Goal: Task Accomplishment & Management: Complete application form

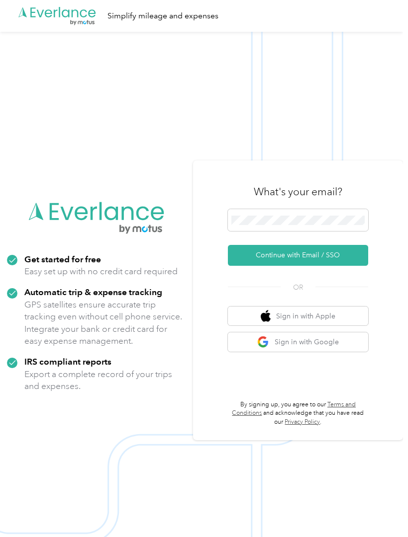
click at [290, 266] on button "Continue with Email / SSO" at bounding box center [298, 255] width 140 height 21
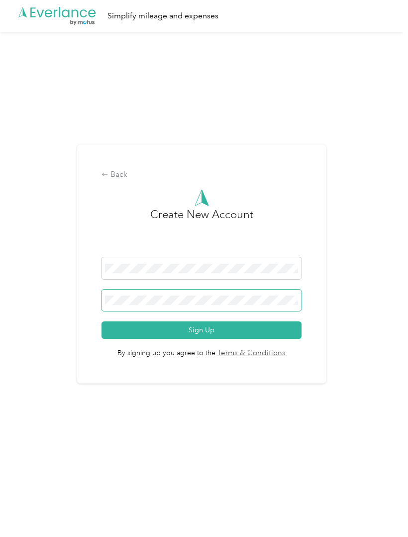
click at [204, 339] on button "Sign Up" at bounding box center [201, 330] width 200 height 17
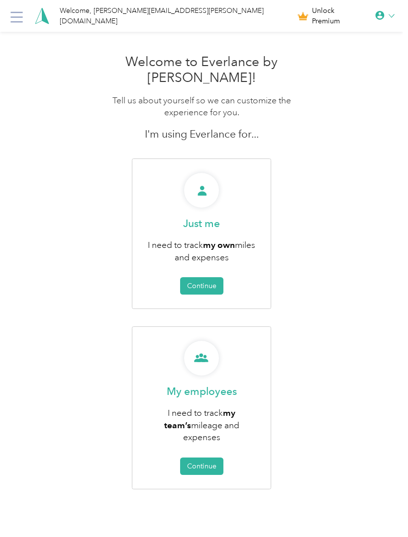
click at [212, 277] on button "Continue" at bounding box center [201, 285] width 43 height 17
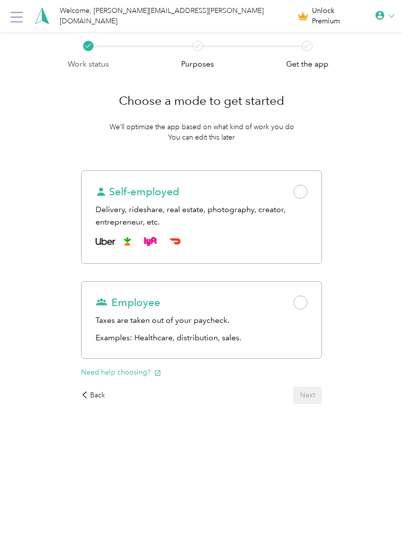
click at [304, 306] on span at bounding box center [300, 303] width 14 height 14
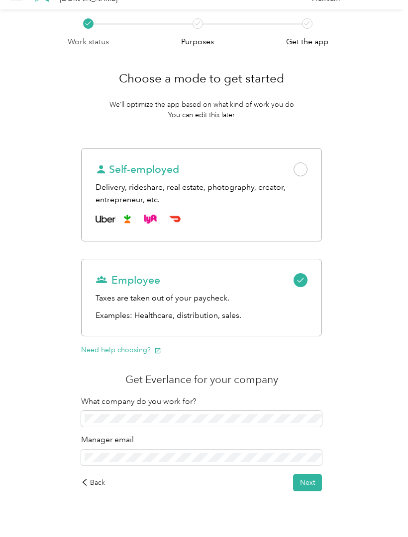
scroll to position [38, 0]
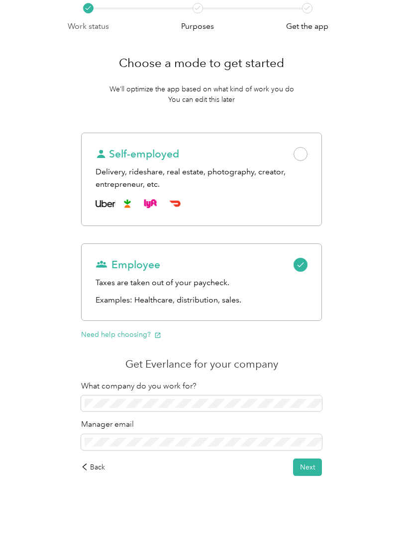
click at [311, 473] on button "Next" at bounding box center [307, 467] width 29 height 17
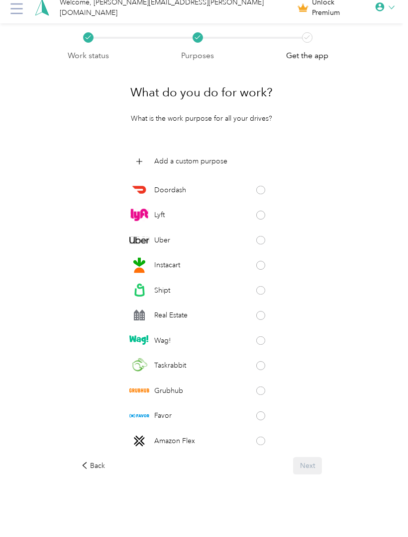
click at [166, 156] on p "Add a custom purpose" at bounding box center [190, 161] width 73 height 10
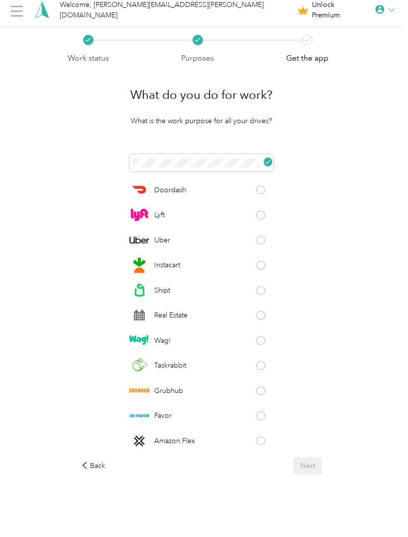
click at [310, 469] on div "Back Next" at bounding box center [201, 465] width 241 height 17
click at [342, 450] on div "Work status Purposes Get the app What do you do for work? What is the work purp…" at bounding box center [201, 281] width 403 height 511
click at [309, 469] on div "Back Next" at bounding box center [201, 465] width 241 height 17
click at [310, 465] on div "Back Next" at bounding box center [201, 465] width 241 height 17
click at [312, 469] on div "Back Next" at bounding box center [201, 465] width 241 height 17
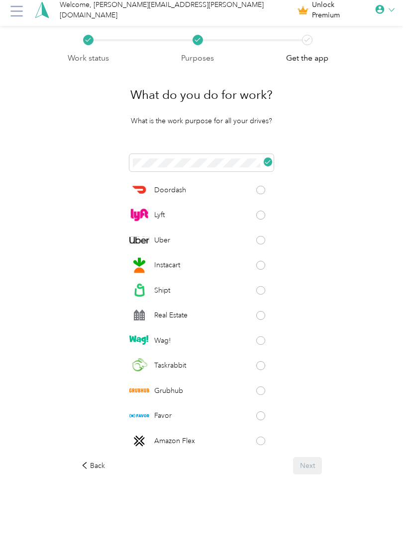
click at [352, 430] on div "Work status Purposes Get the app What do you do for work? What is the work purp…" at bounding box center [201, 281] width 403 height 511
click at [273, 280] on div "Shipt" at bounding box center [201, 290] width 144 height 20
click at [260, 293] on div "Shipt" at bounding box center [201, 290] width 144 height 20
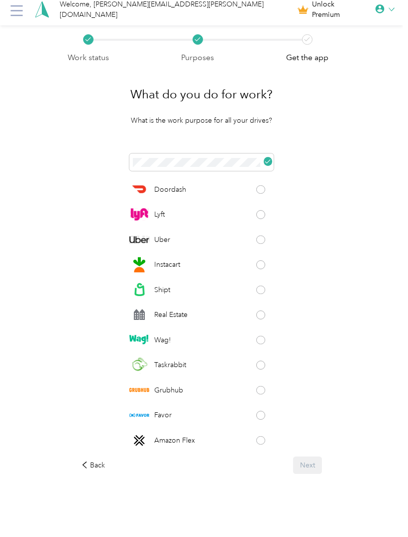
click at [224, 394] on div "Grubhub" at bounding box center [201, 391] width 144 height 20
click at [265, 387] on span at bounding box center [260, 391] width 9 height 9
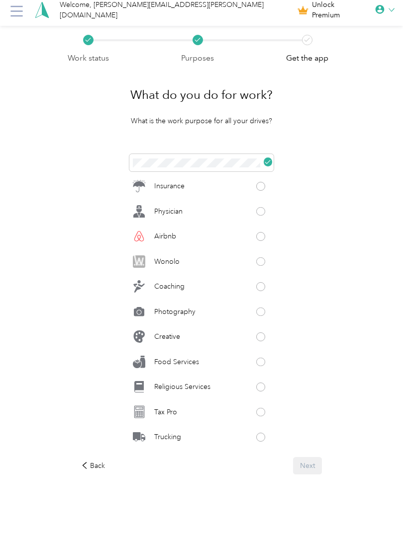
scroll to position [379, 0]
click at [200, 328] on div "Creative" at bounding box center [201, 338] width 144 height 20
click at [314, 467] on button "Next" at bounding box center [307, 465] width 29 height 17
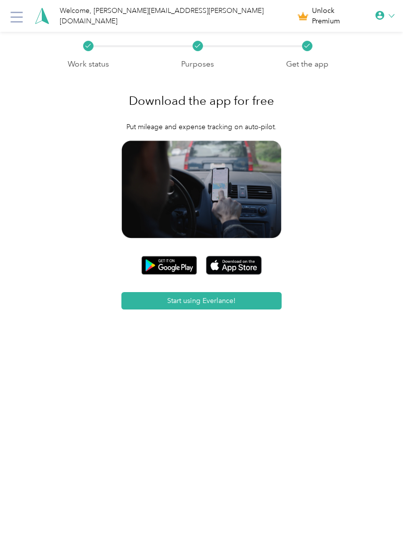
click at [228, 299] on button "Start using Everlance!" at bounding box center [201, 300] width 161 height 17
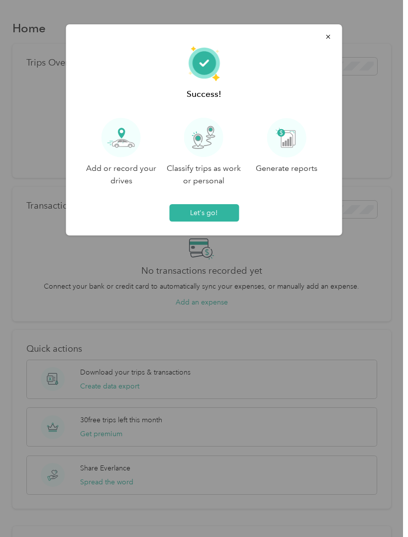
click at [328, 31] on button "button" at bounding box center [328, 36] width 21 height 17
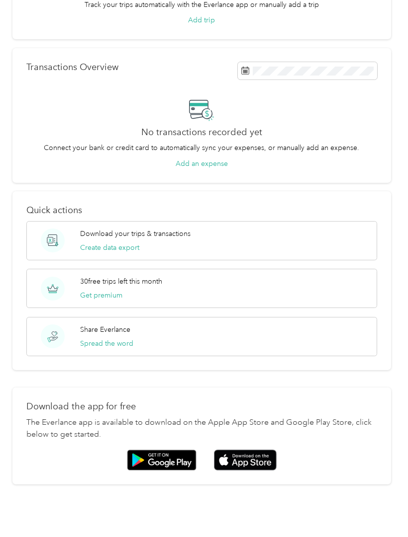
scroll to position [62, 0]
